Goal: Navigation & Orientation: Find specific page/section

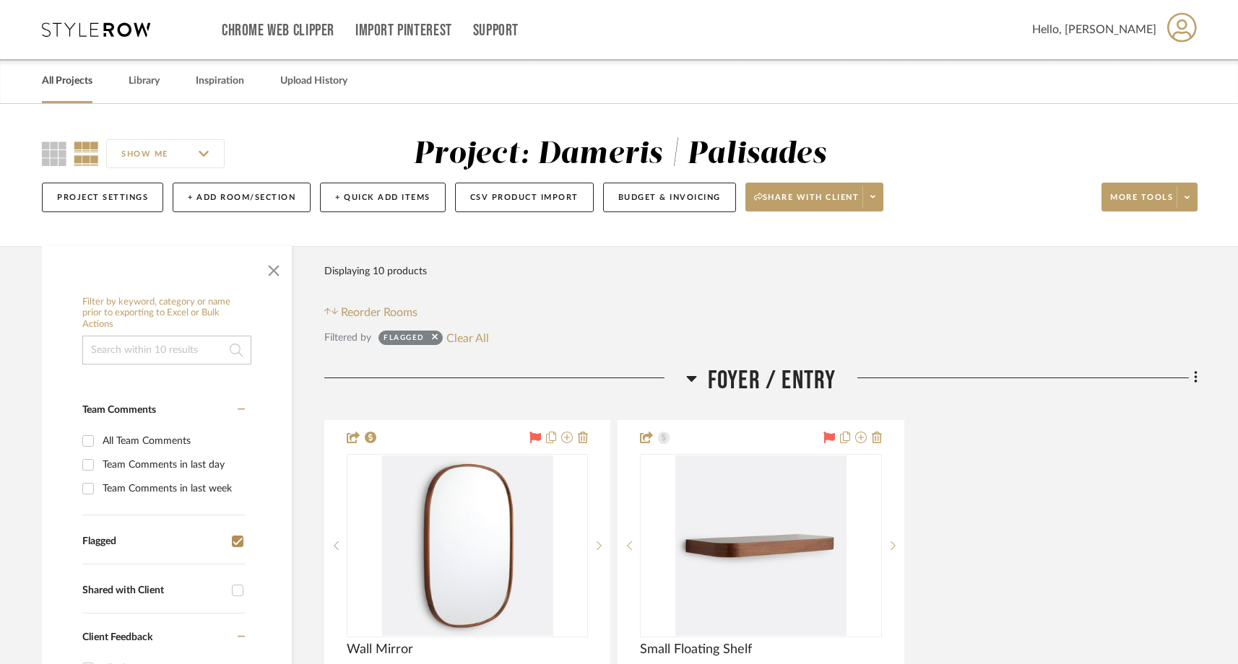
click at [71, 77] on link "All Projects" at bounding box center [67, 80] width 51 height 19
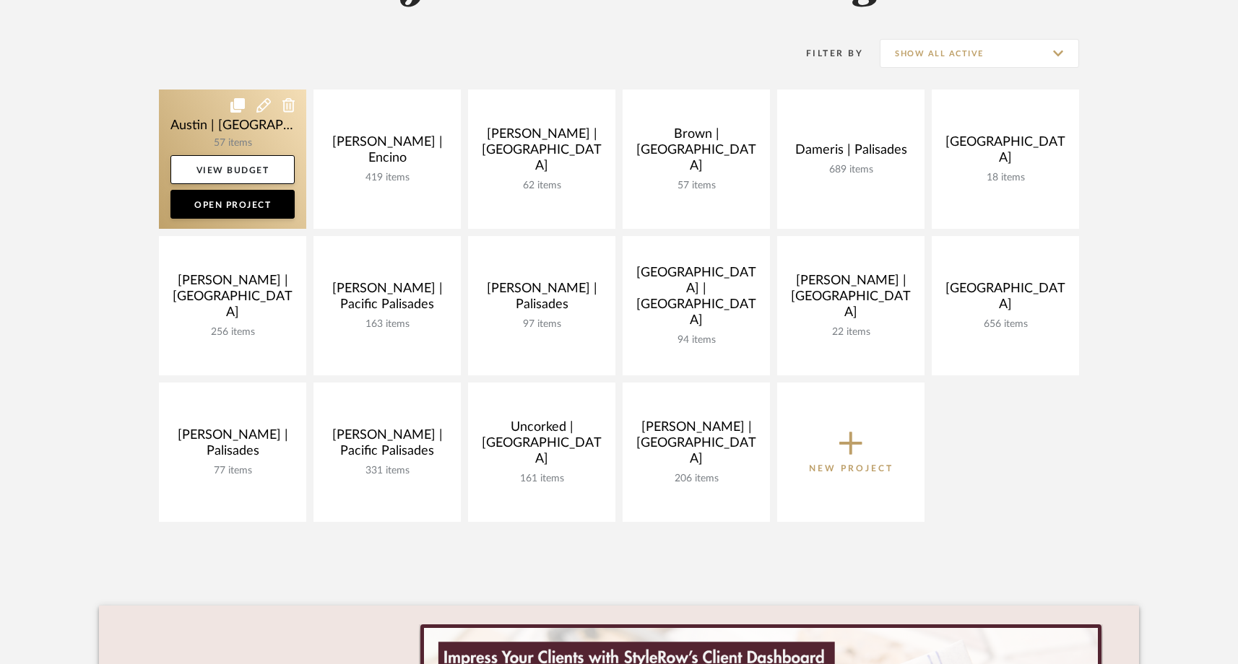
scroll to position [274, 0]
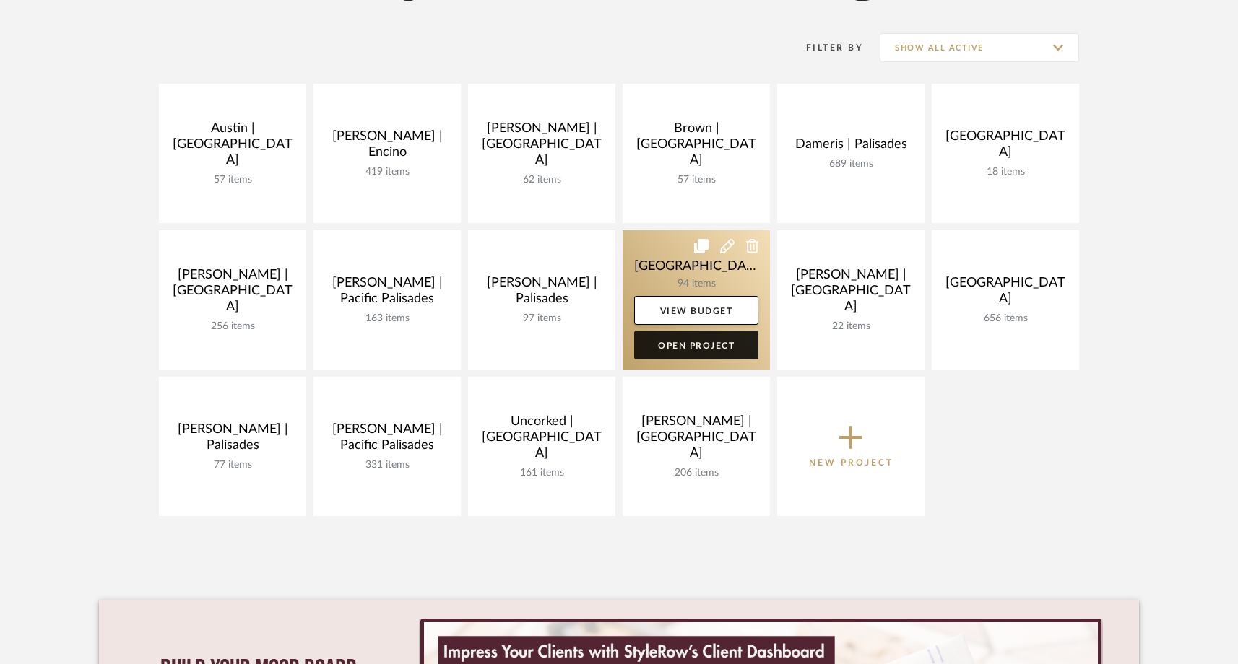
click at [671, 347] on link "Open Project" at bounding box center [696, 345] width 124 height 29
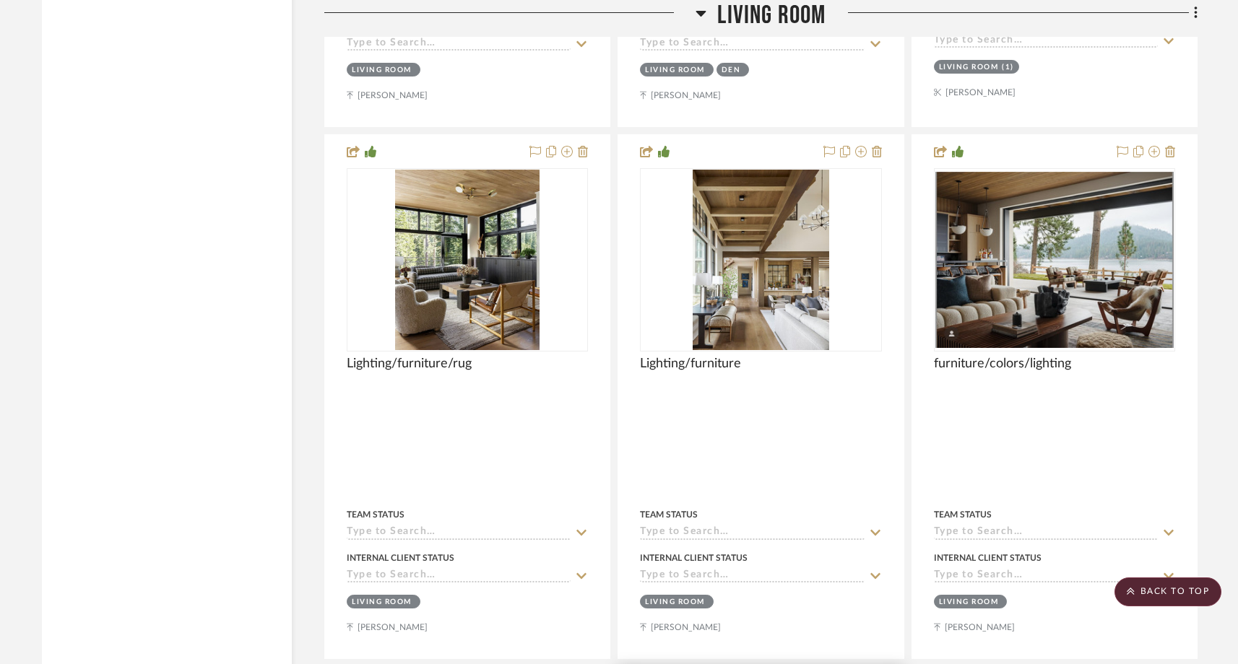
scroll to position [8387, 0]
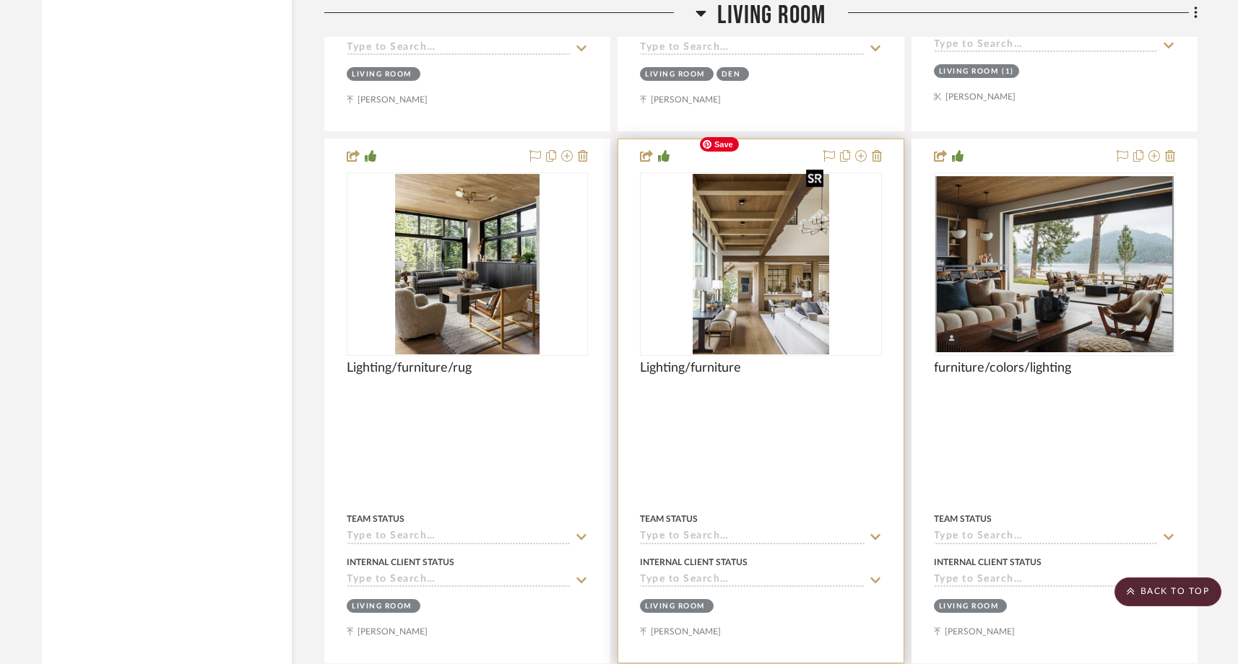
click at [773, 286] on img "0" at bounding box center [761, 264] width 136 height 181
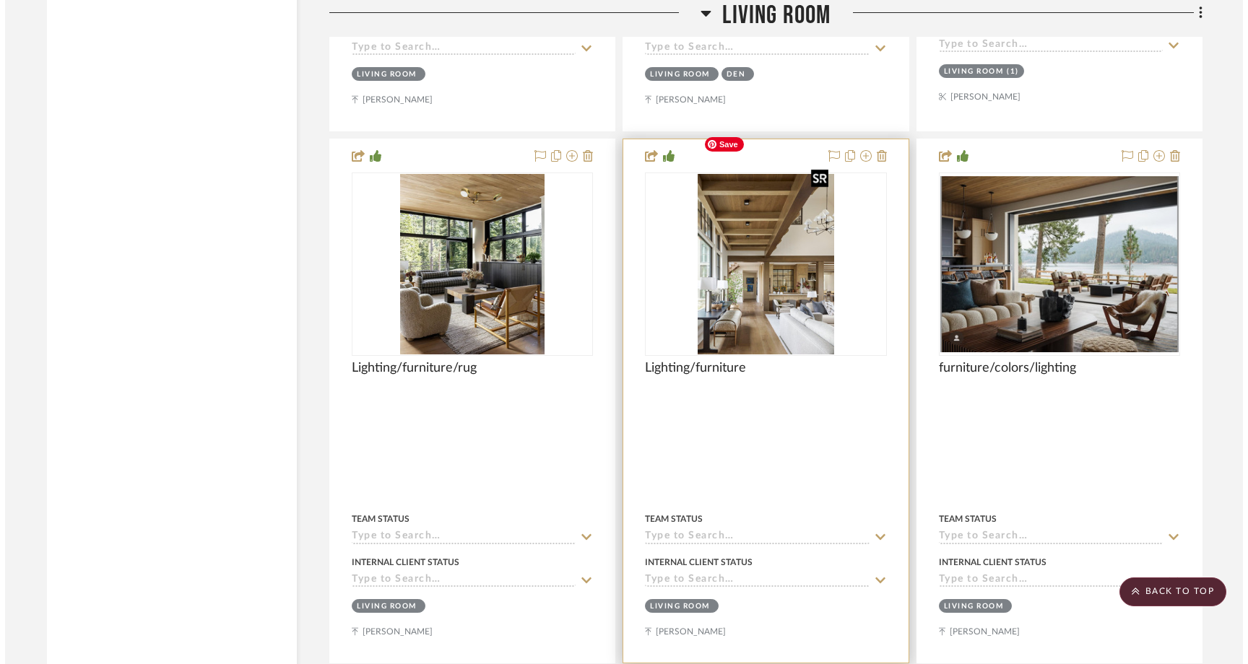
scroll to position [0, 0]
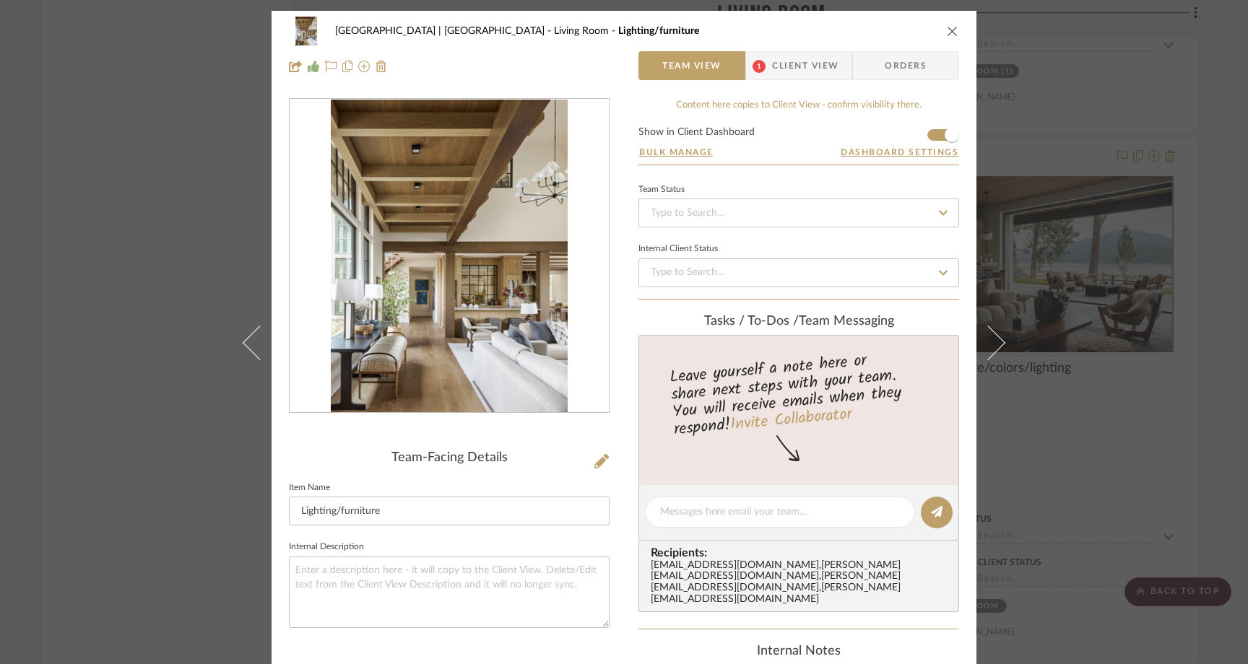
click at [136, 249] on div "Meadow Mountain | Vail Valley Living Room Lighting/furniture Team View 1 Client…" at bounding box center [624, 332] width 1248 height 664
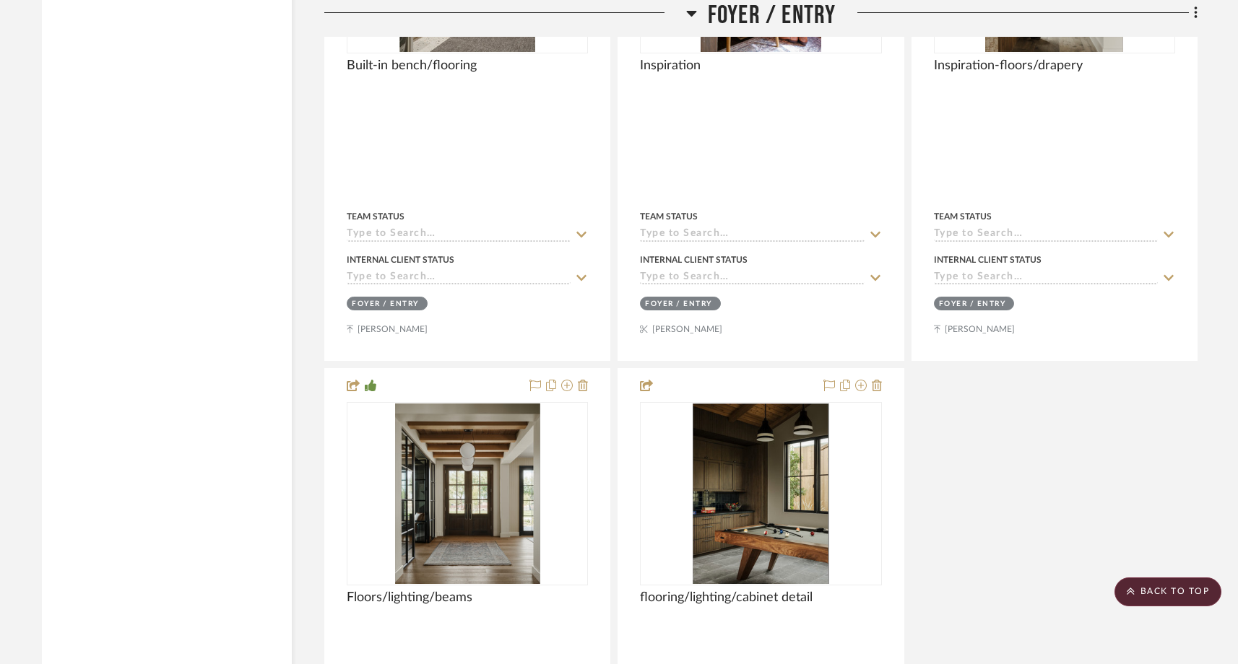
scroll to position [3332, 0]
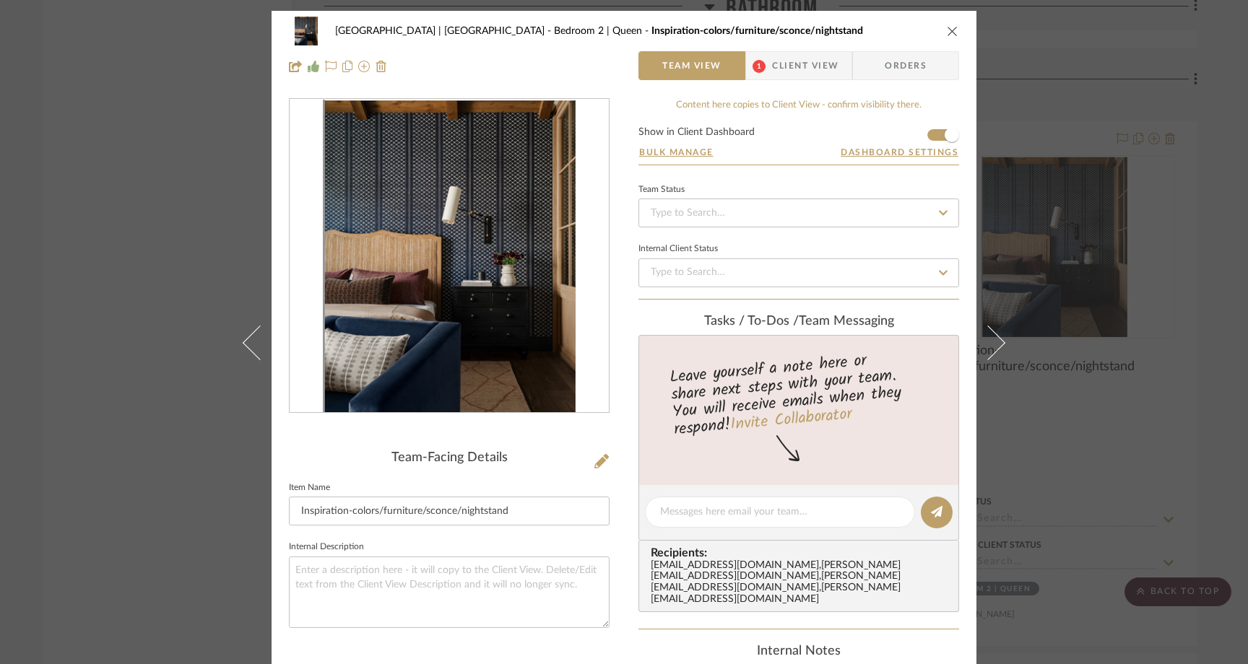
click at [163, 227] on div "[GEOGRAPHIC_DATA] | [GEOGRAPHIC_DATA] Bedroom 2 | Queen Inspiration-colors/furn…" at bounding box center [624, 332] width 1248 height 664
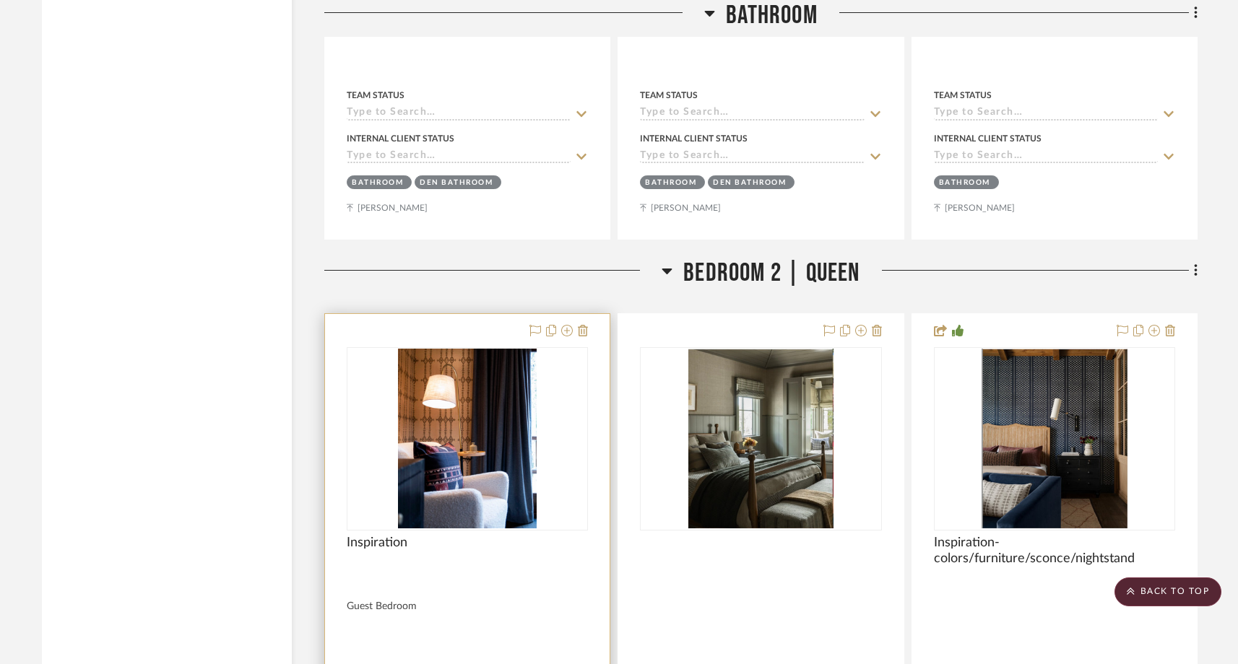
scroll to position [16628, 0]
